Goal: Transaction & Acquisition: Purchase product/service

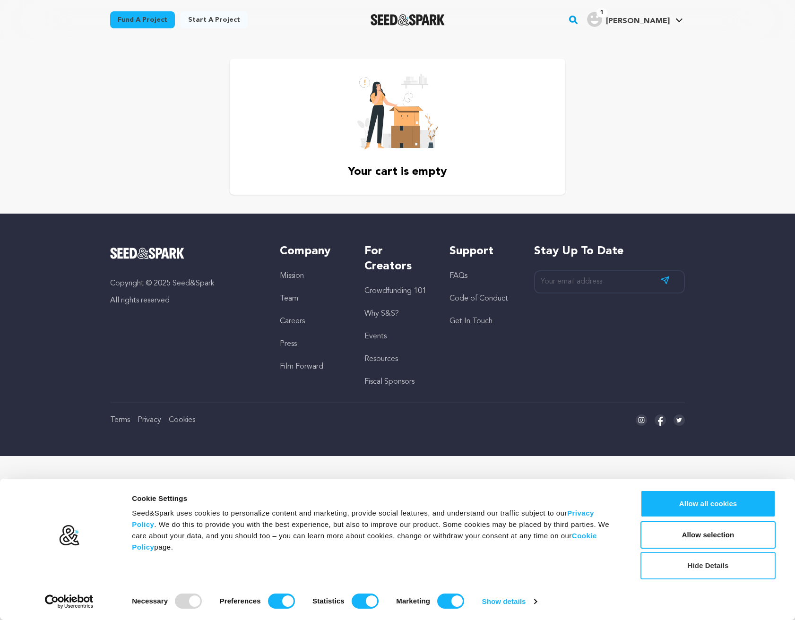
click at [709, 573] on button "Hide Details" at bounding box center [707, 565] width 135 height 27
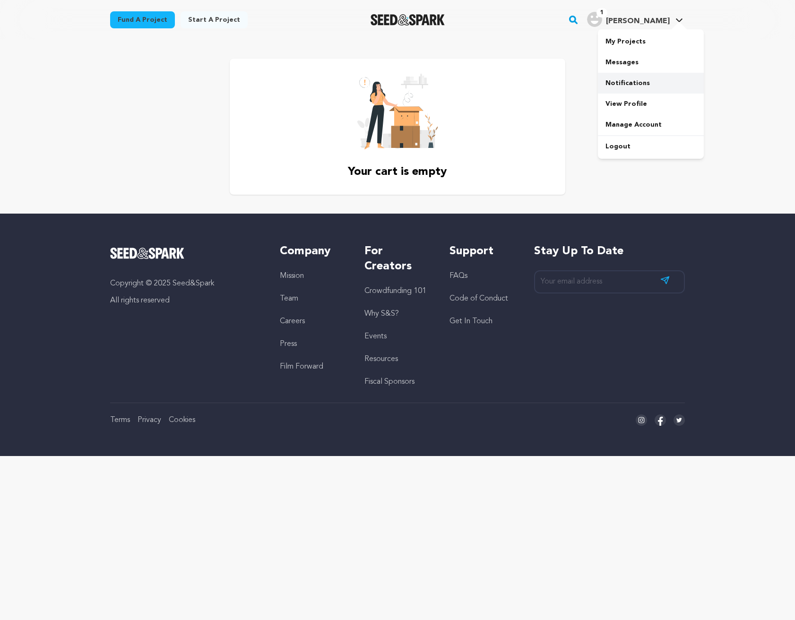
click at [636, 83] on link "Notifications" at bounding box center [651, 83] width 106 height 21
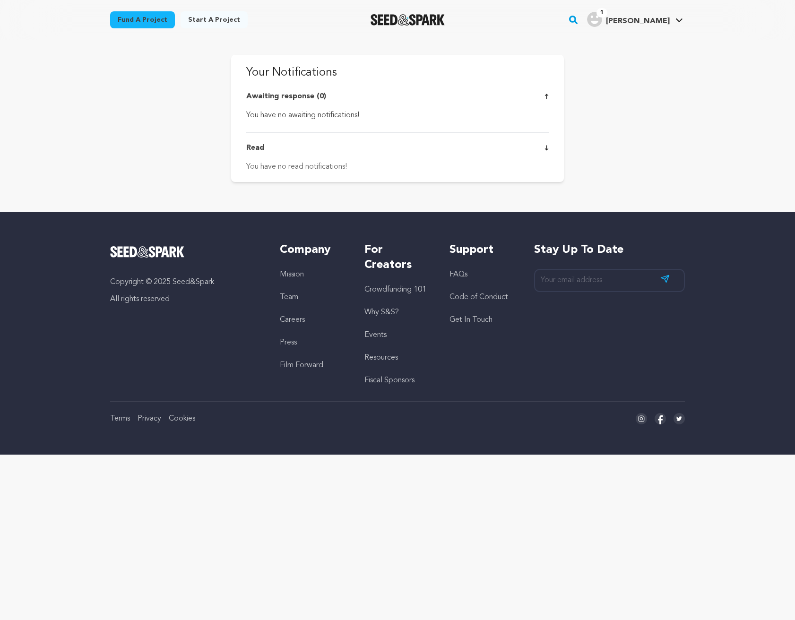
click at [297, 105] on div "Awaiting response (0) You have no awaiting notifications!" at bounding box center [397, 106] width 302 height 30
click at [648, 14] on div "1 Corey P." at bounding box center [628, 19] width 83 height 15
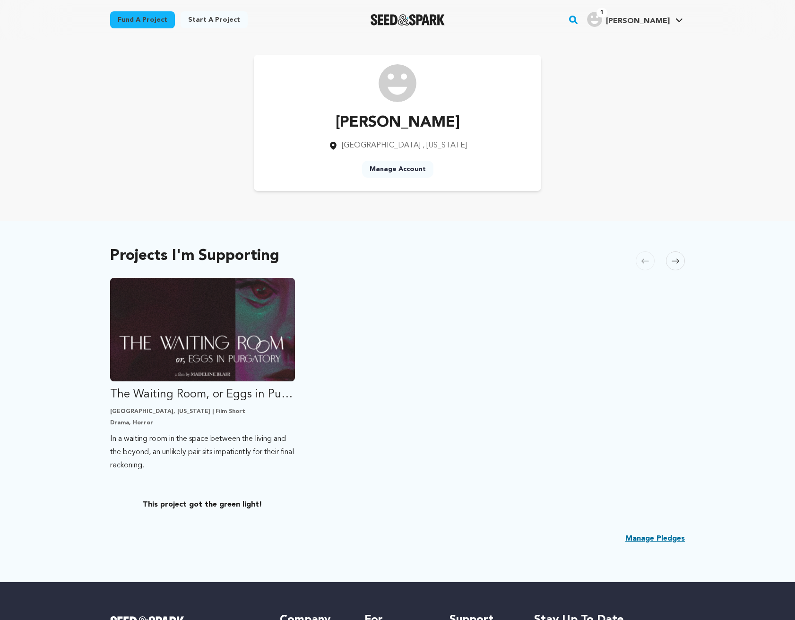
click at [152, 18] on link "Fund a project" at bounding box center [142, 19] width 65 height 17
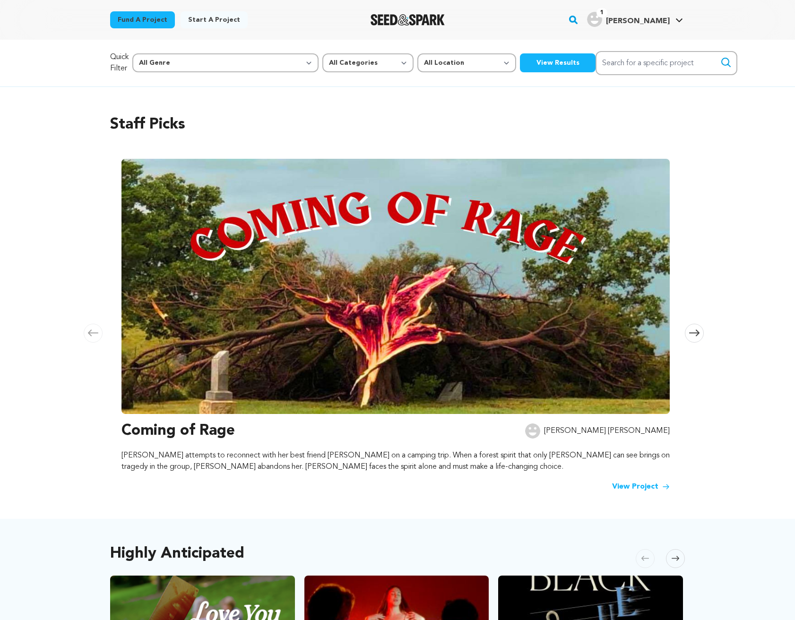
click at [579, 19] on rect "button" at bounding box center [572, 19] width 11 height 11
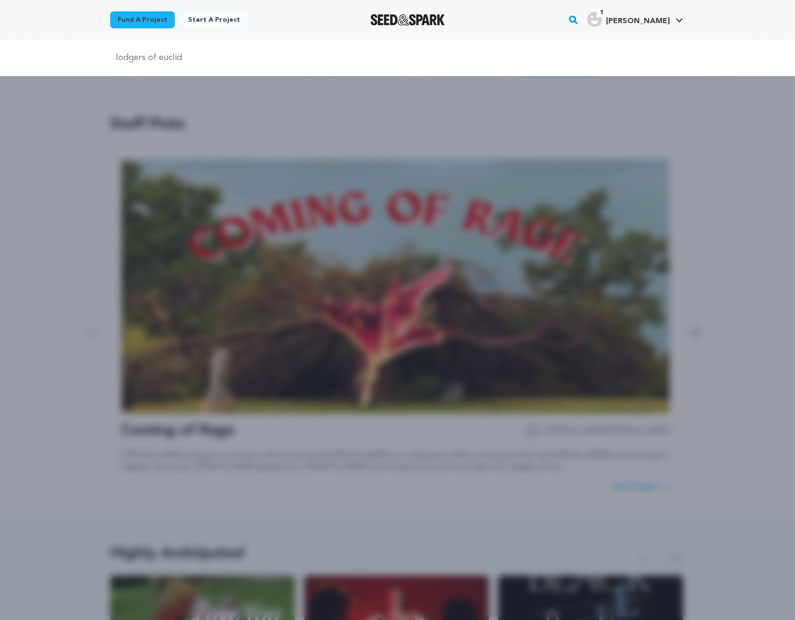
type input "lodgers of euclid"
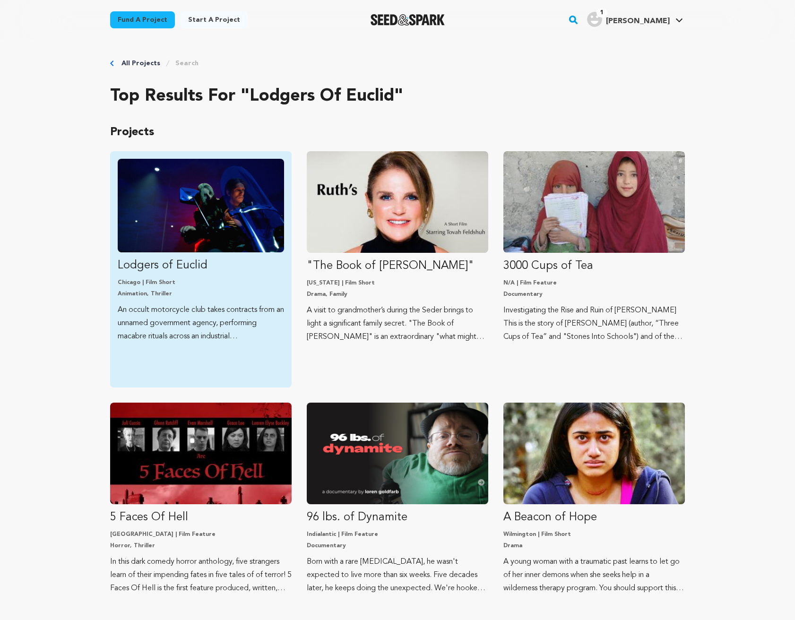
click at [176, 264] on p "Lodgers of Euclid" at bounding box center [201, 265] width 166 height 15
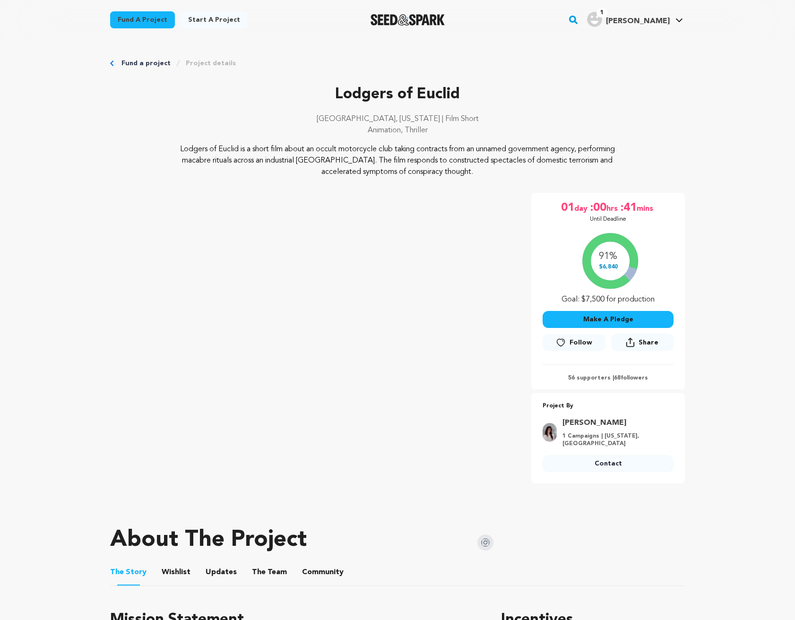
click at [619, 319] on button "Make A Pledge" at bounding box center [607, 319] width 131 height 17
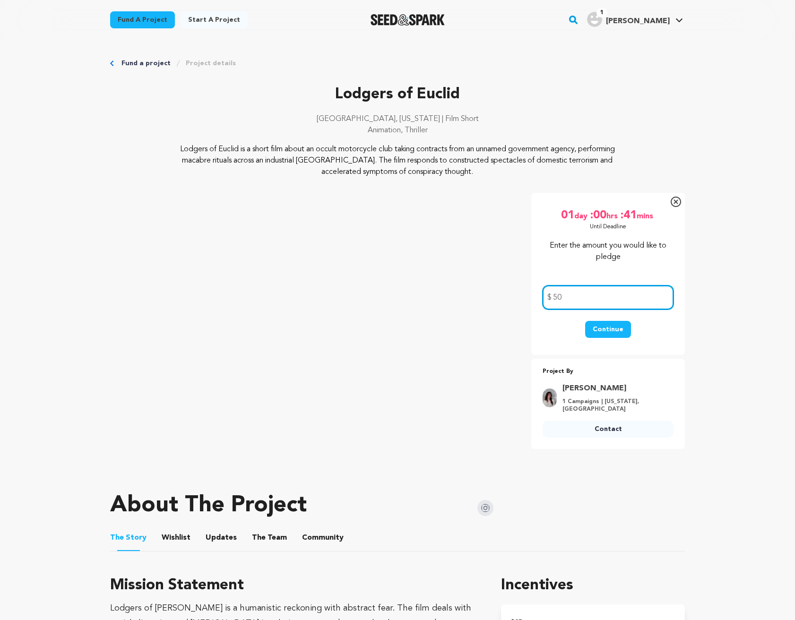
type input "50"
click at [622, 330] on button "Continue" at bounding box center [608, 329] width 46 height 17
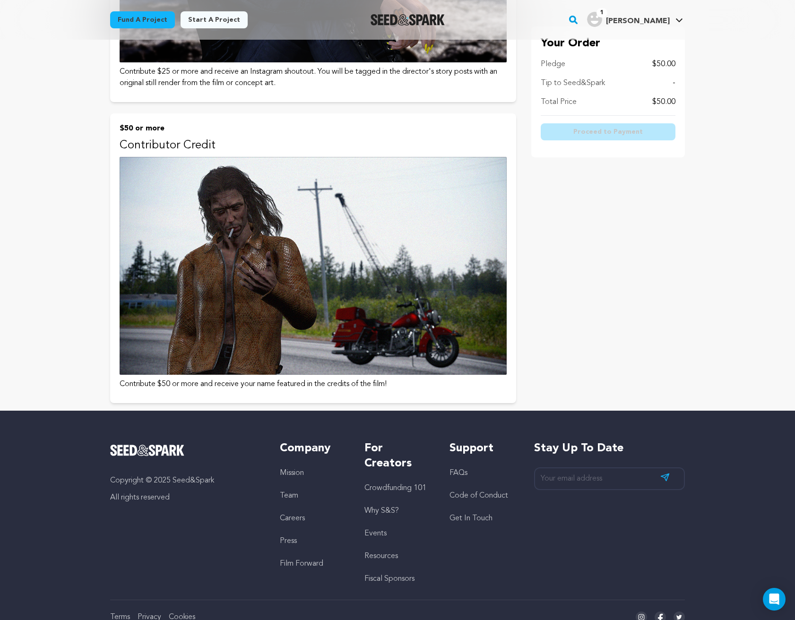
scroll to position [441, 0]
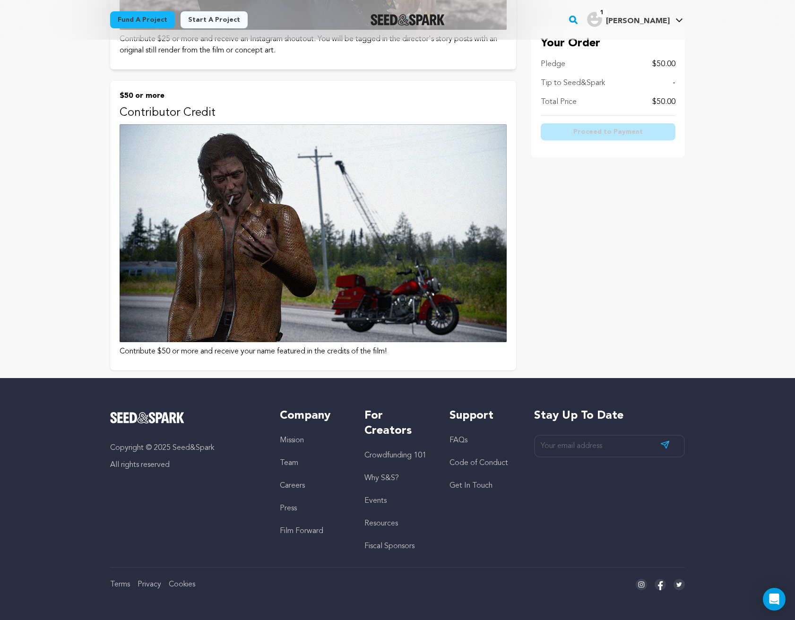
click at [451, 276] on img at bounding box center [313, 233] width 387 height 218
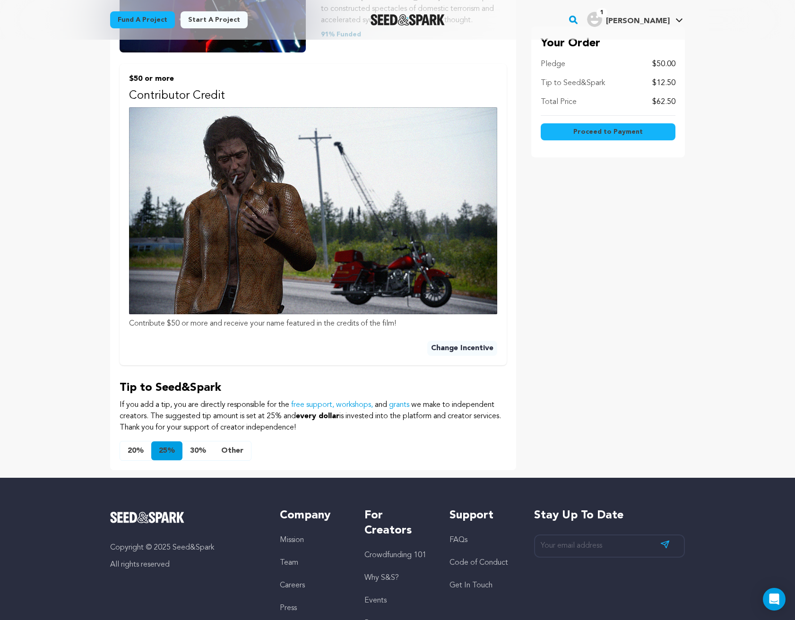
scroll to position [255, 0]
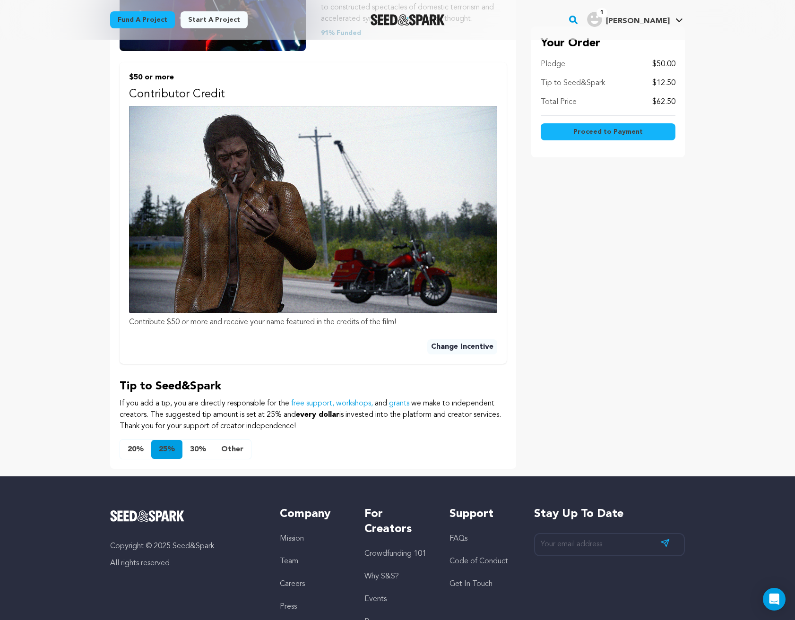
click at [235, 446] on button "Other" at bounding box center [232, 449] width 37 height 19
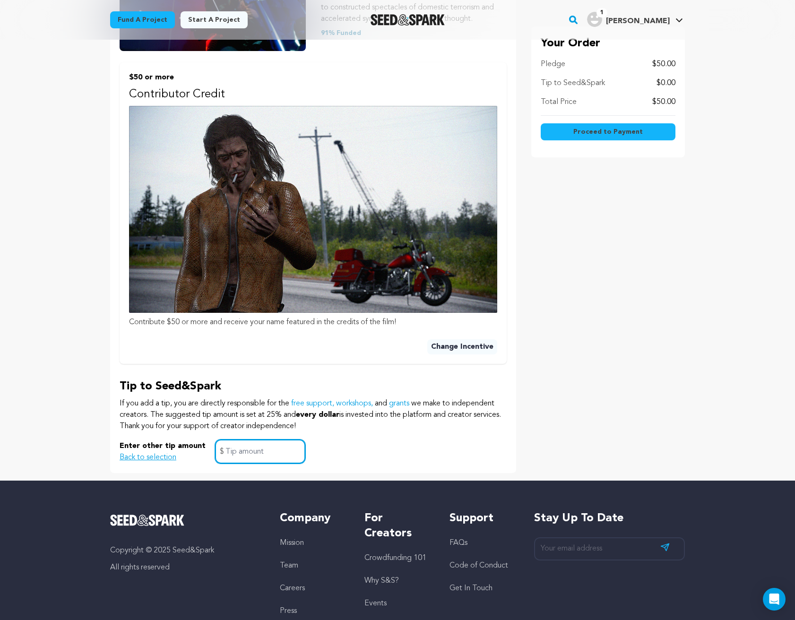
click at [244, 449] on input "text" at bounding box center [260, 451] width 90 height 24
type input "0"
click at [340, 438] on div "Tip to Seed&Spark If you add a tip, you are directly responsible for the free s…" at bounding box center [313, 421] width 387 height 85
click at [609, 133] on span "Proceed to Payment" at bounding box center [607, 131] width 69 height 9
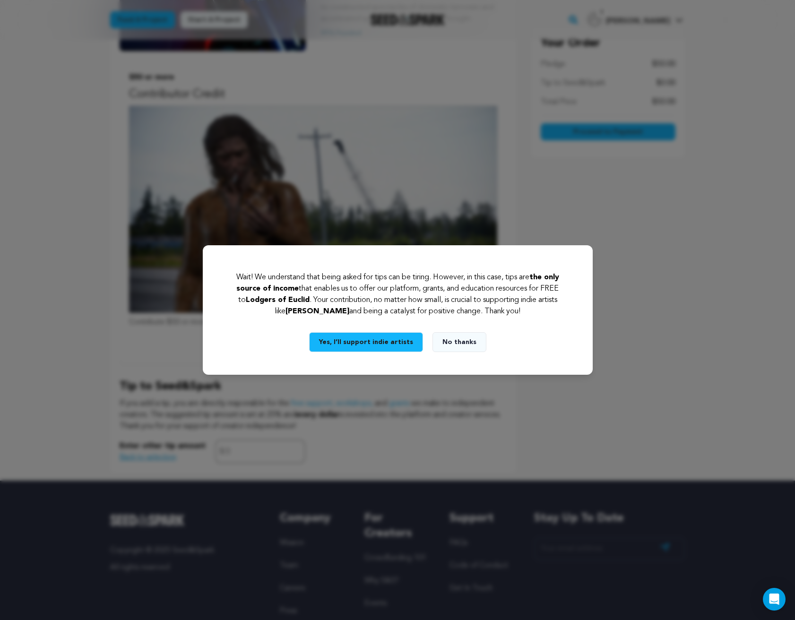
click at [465, 345] on button "No thanks" at bounding box center [459, 342] width 54 height 20
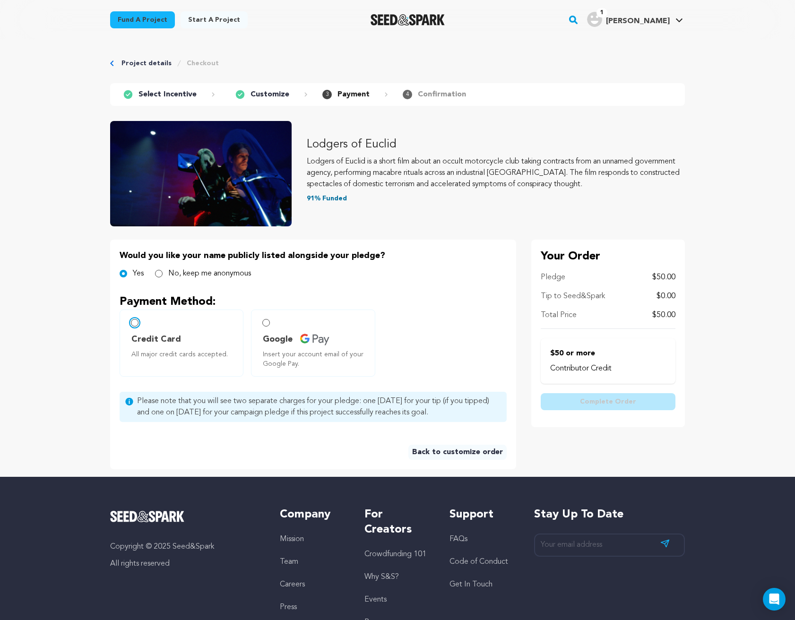
click at [136, 325] on input "Credit Card All major credit cards accepted." at bounding box center [135, 323] width 8 height 8
radio input "false"
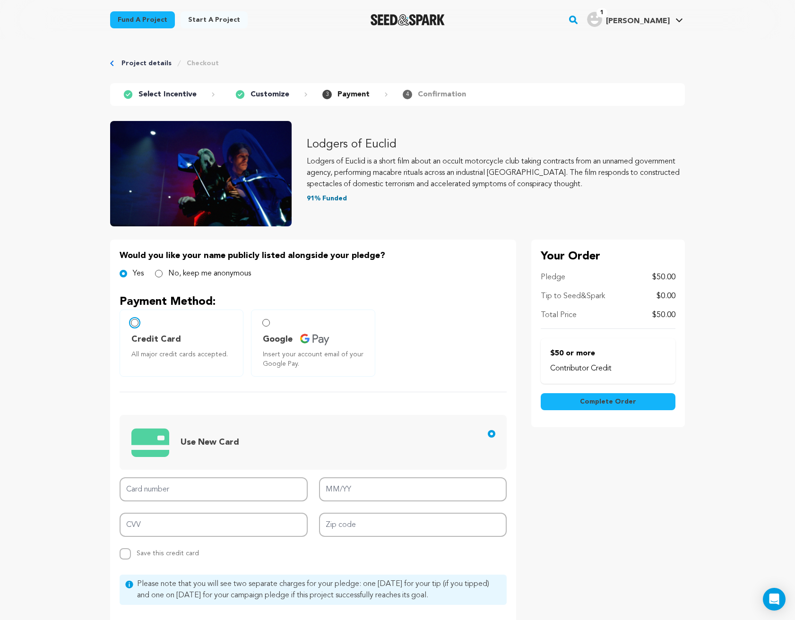
click at [134, 323] on input "Credit Card All major credit cards accepted." at bounding box center [135, 323] width 8 height 8
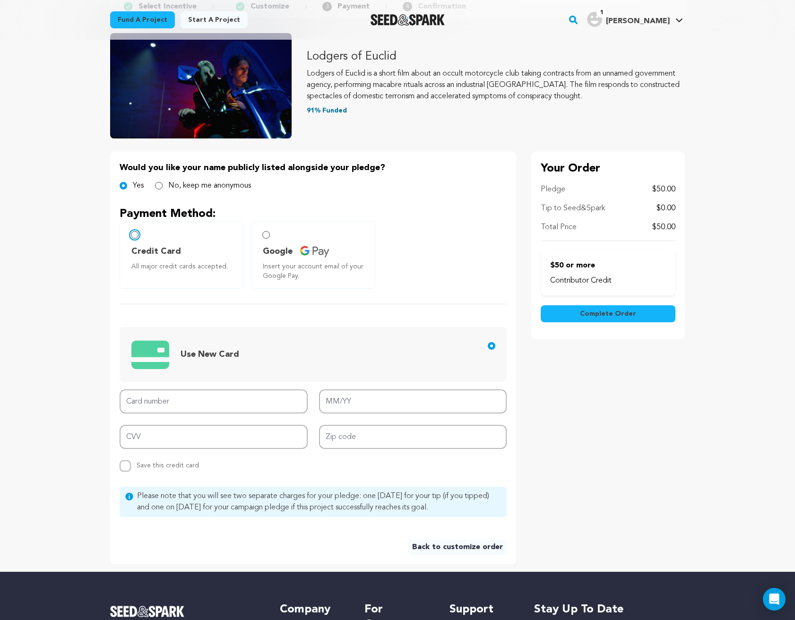
scroll to position [89, 0]
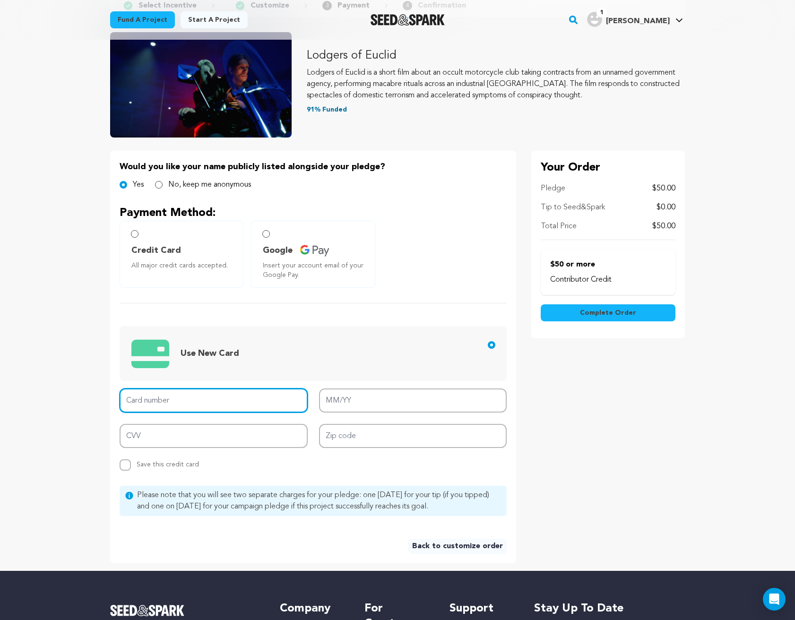
click at [169, 401] on input "Card number" at bounding box center [214, 400] width 188 height 24
type input "4246 3153 2191 4671"
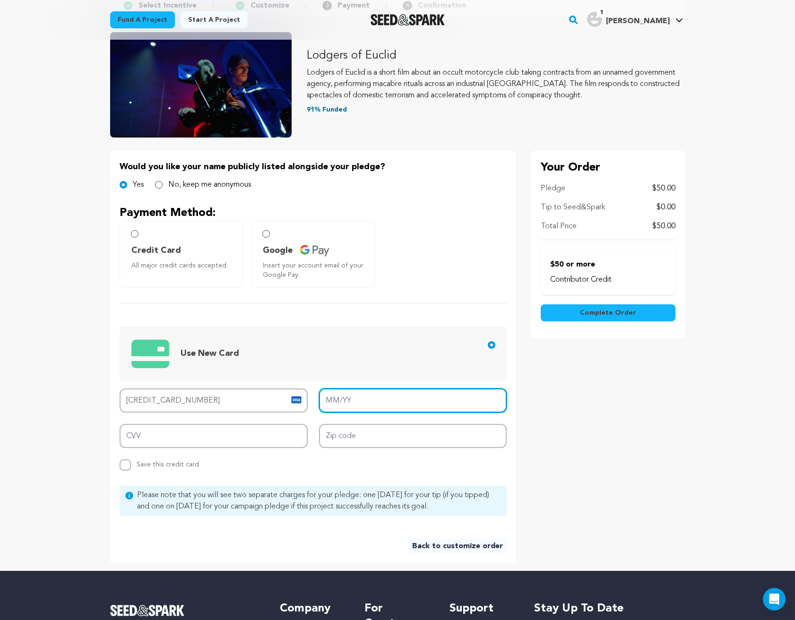
click at [357, 399] on input "MM/YY" at bounding box center [413, 400] width 188 height 24
type input "07/29"
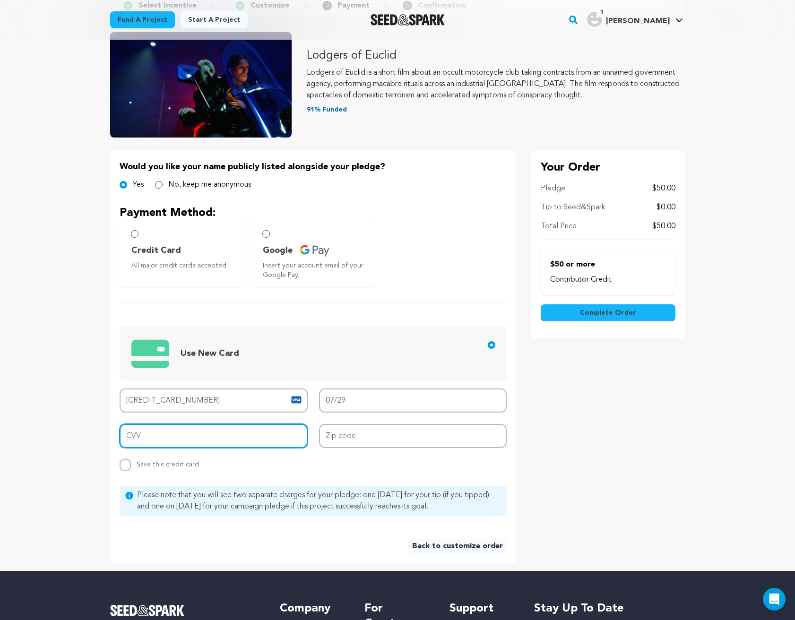
click at [228, 439] on input "CVV" at bounding box center [214, 436] width 188 height 24
type input "818"
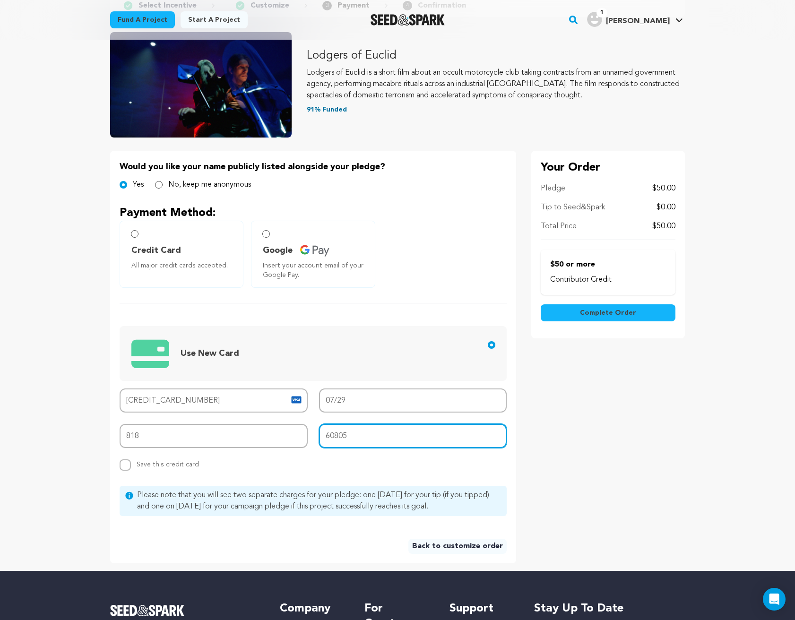
type input "60805"
click at [37, 449] on main "Fund a project Start a project Search" at bounding box center [397, 362] width 795 height 902
click at [137, 235] on input "Credit Card All major credit cards accepted." at bounding box center [135, 234] width 8 height 8
click at [636, 317] on button "Complete Order" at bounding box center [607, 312] width 135 height 17
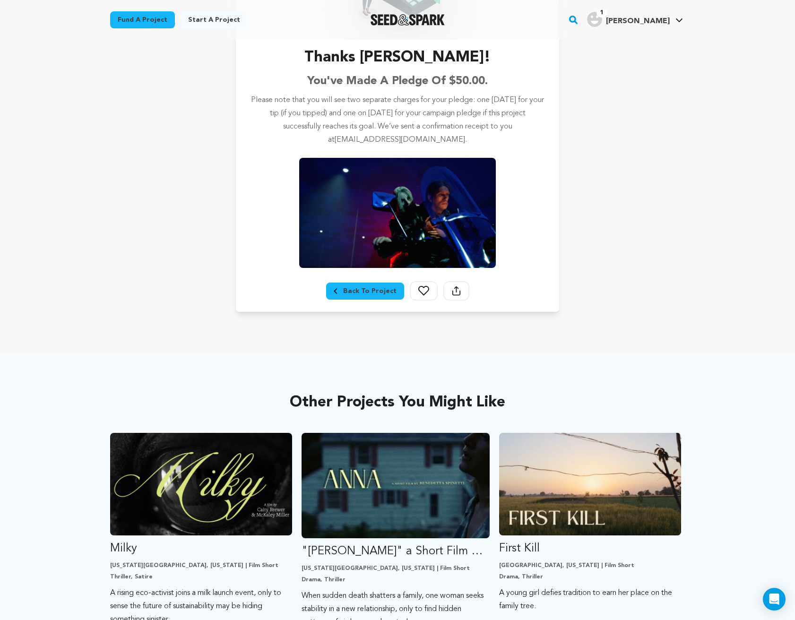
scroll to position [173, 0]
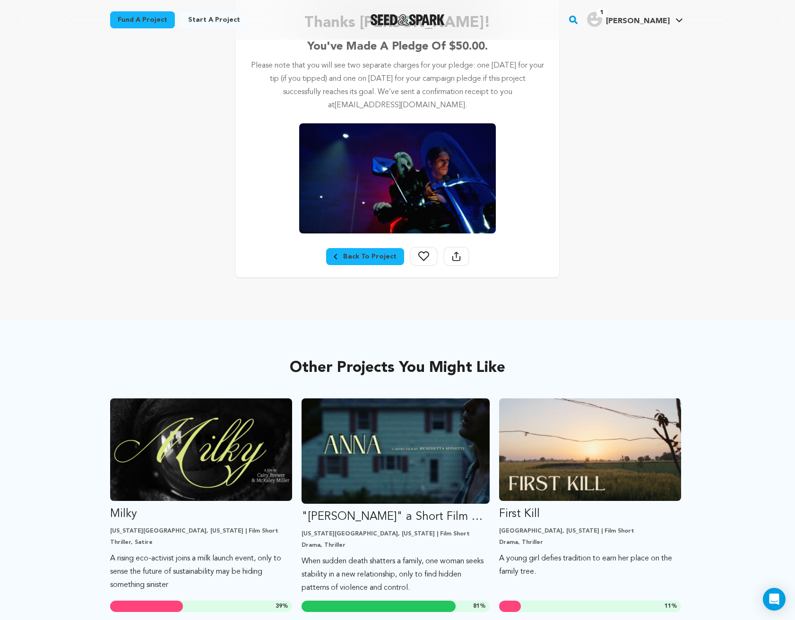
click at [349, 262] on link "Back To Project" at bounding box center [365, 256] width 78 height 17
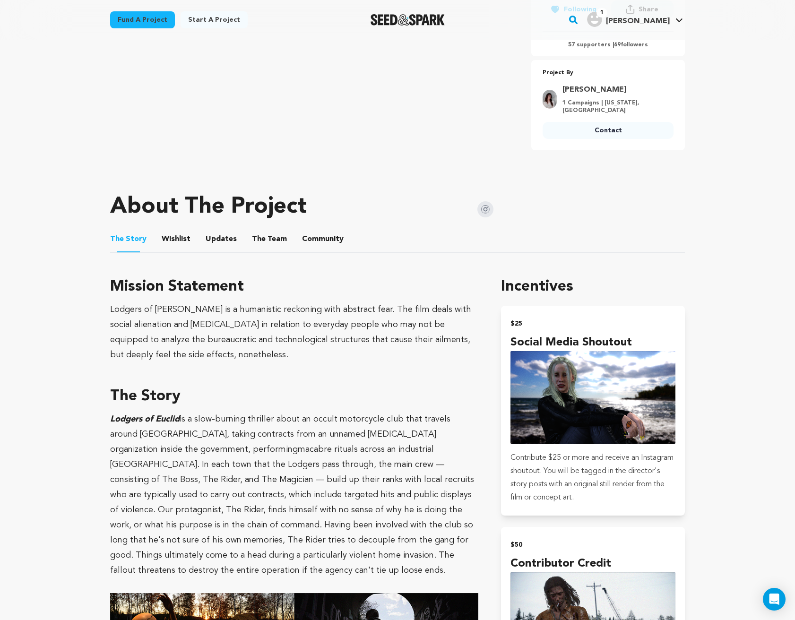
scroll to position [357, 0]
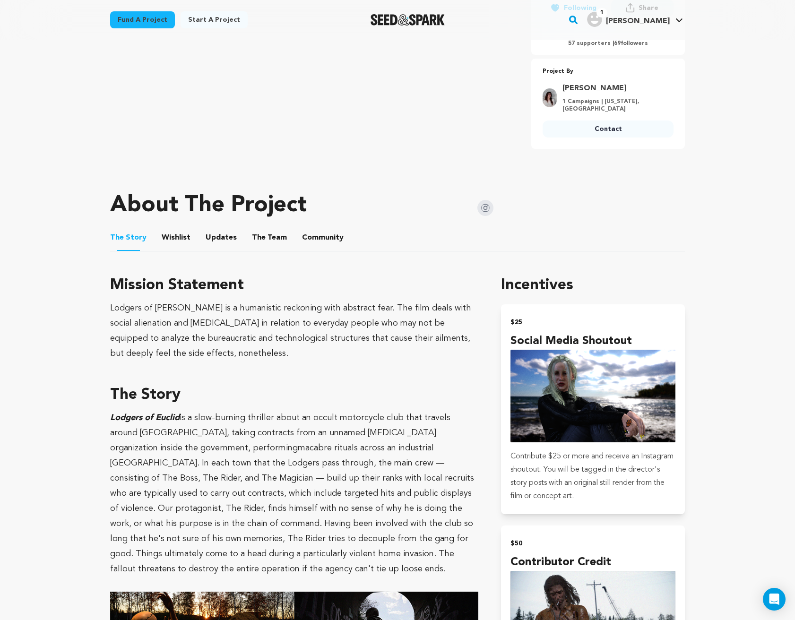
click at [318, 228] on button "Community" at bounding box center [322, 239] width 23 height 23
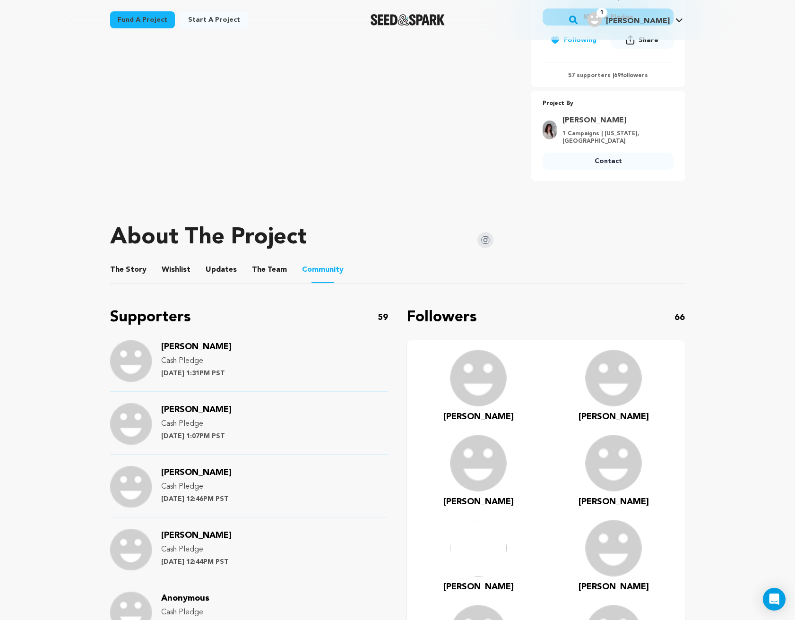
scroll to position [323, 0]
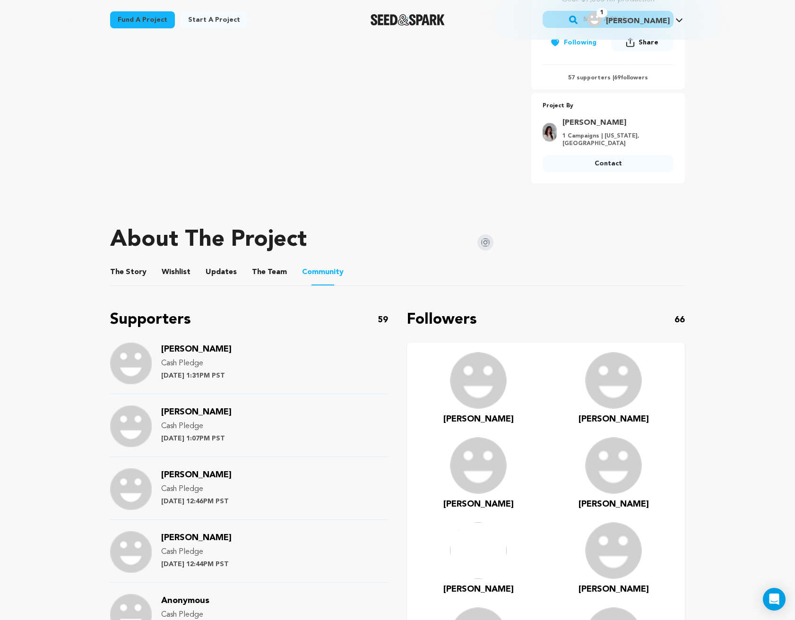
click at [216, 264] on button "Updates" at bounding box center [221, 274] width 23 height 23
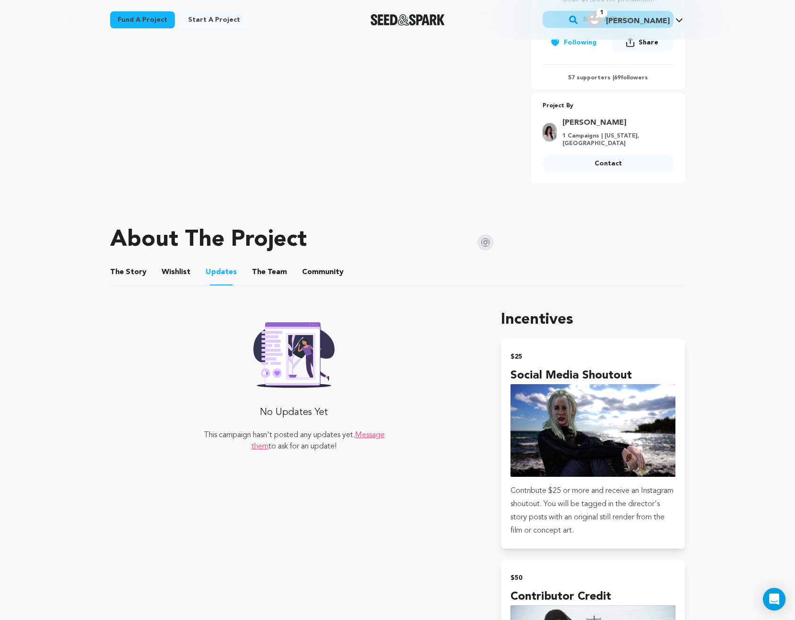
click at [258, 263] on button "The Team" at bounding box center [269, 274] width 23 height 23
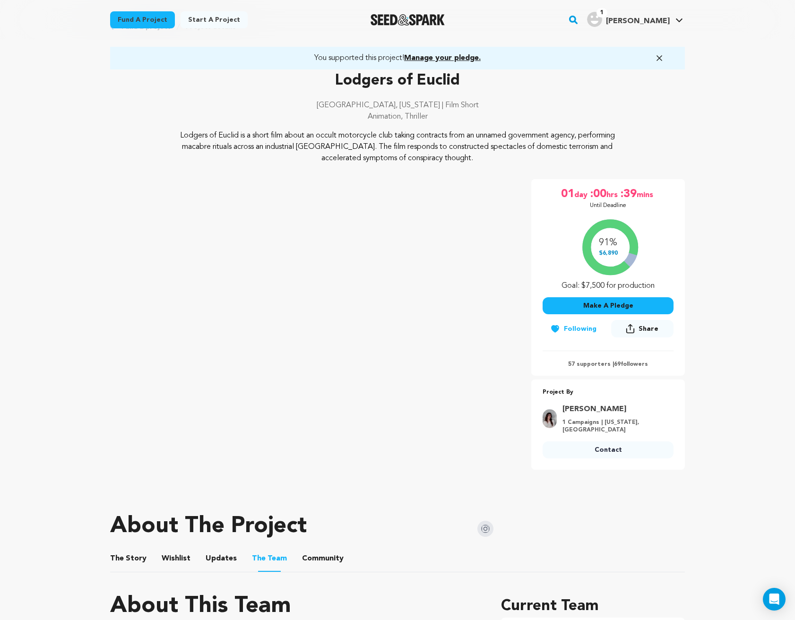
scroll to position [35, 0]
